Goal: Share content

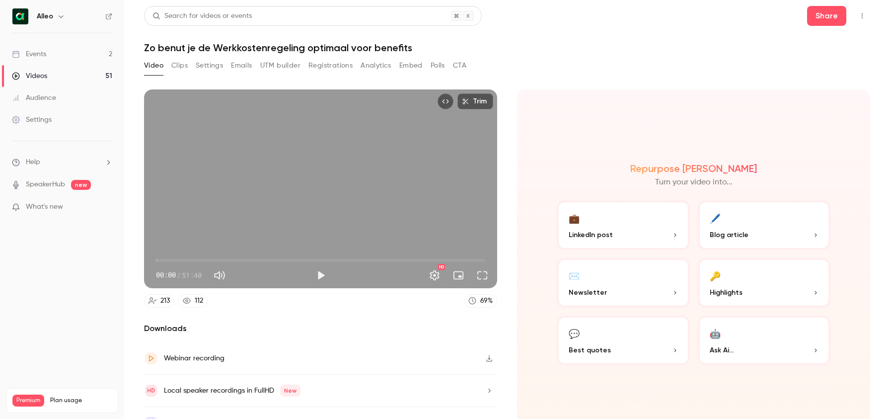
click at [40, 53] on div "Events" at bounding box center [29, 54] width 34 height 10
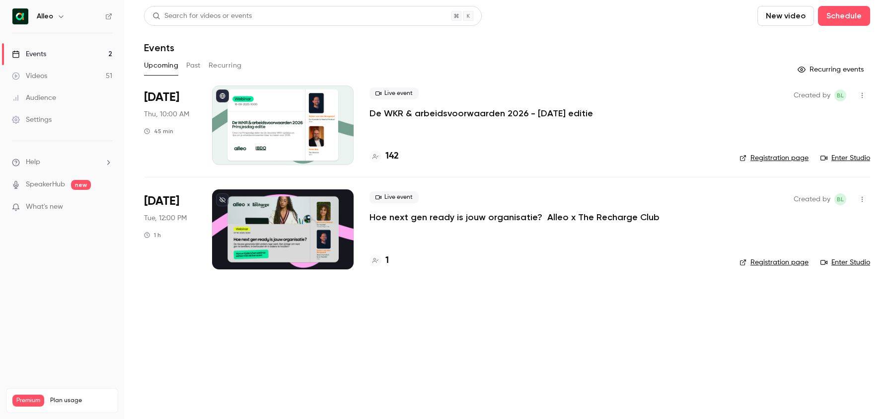
click at [860, 97] on icon "button" at bounding box center [862, 95] width 8 height 7
click at [157, 95] on div at bounding box center [445, 209] width 890 height 419
click at [426, 115] on p "De WKR & arbeidsvoorwaarden 2026 - [DATE] editie" at bounding box center [480, 113] width 223 height 12
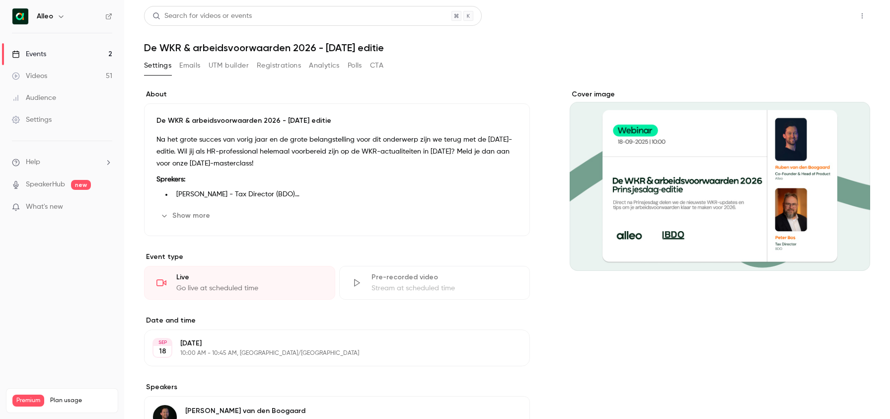
click at [833, 12] on button "Share" at bounding box center [826, 16] width 39 height 20
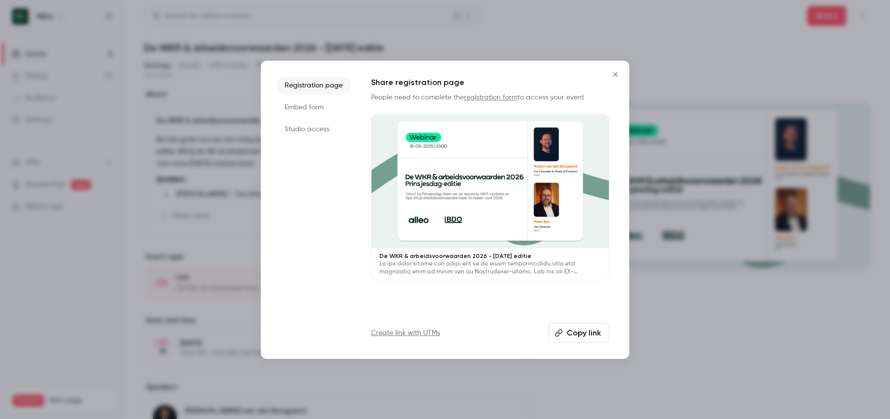
click at [569, 333] on button "Copy link" at bounding box center [578, 333] width 61 height 20
